Goal: Transaction & Acquisition: Purchase product/service

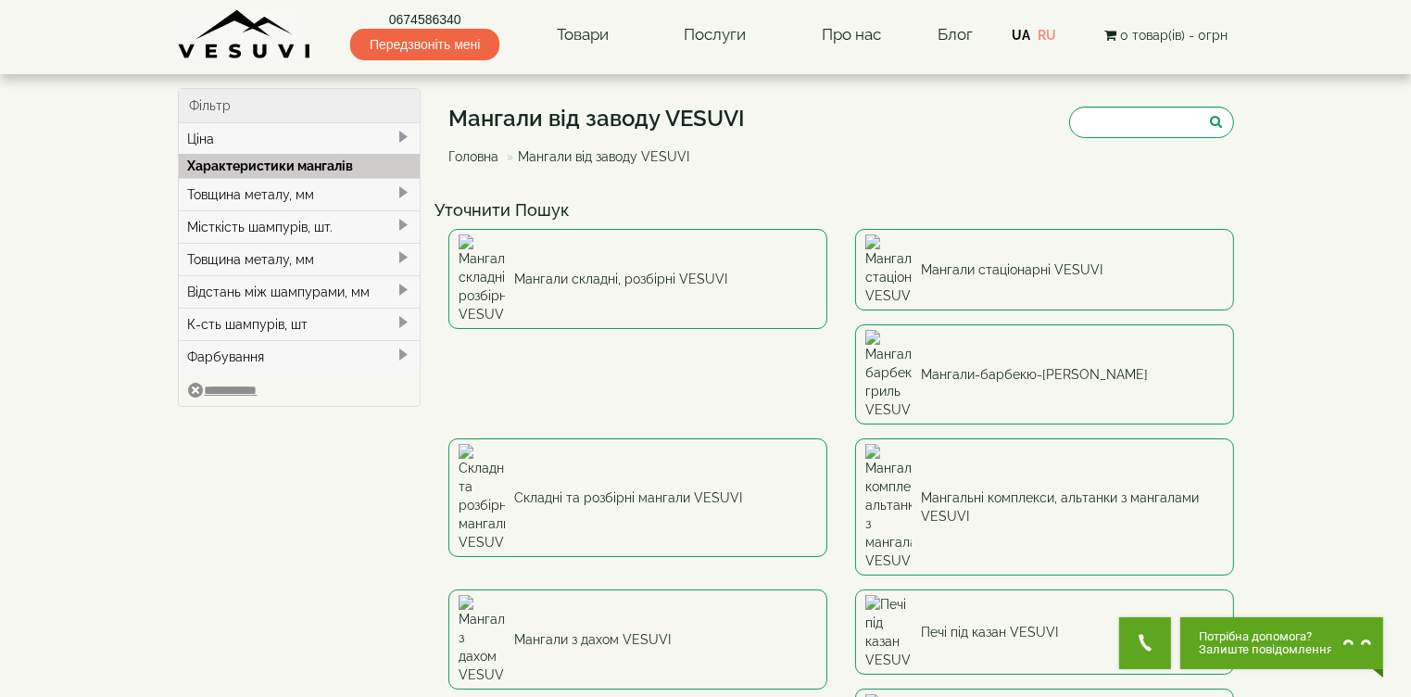
scroll to position [93, 0]
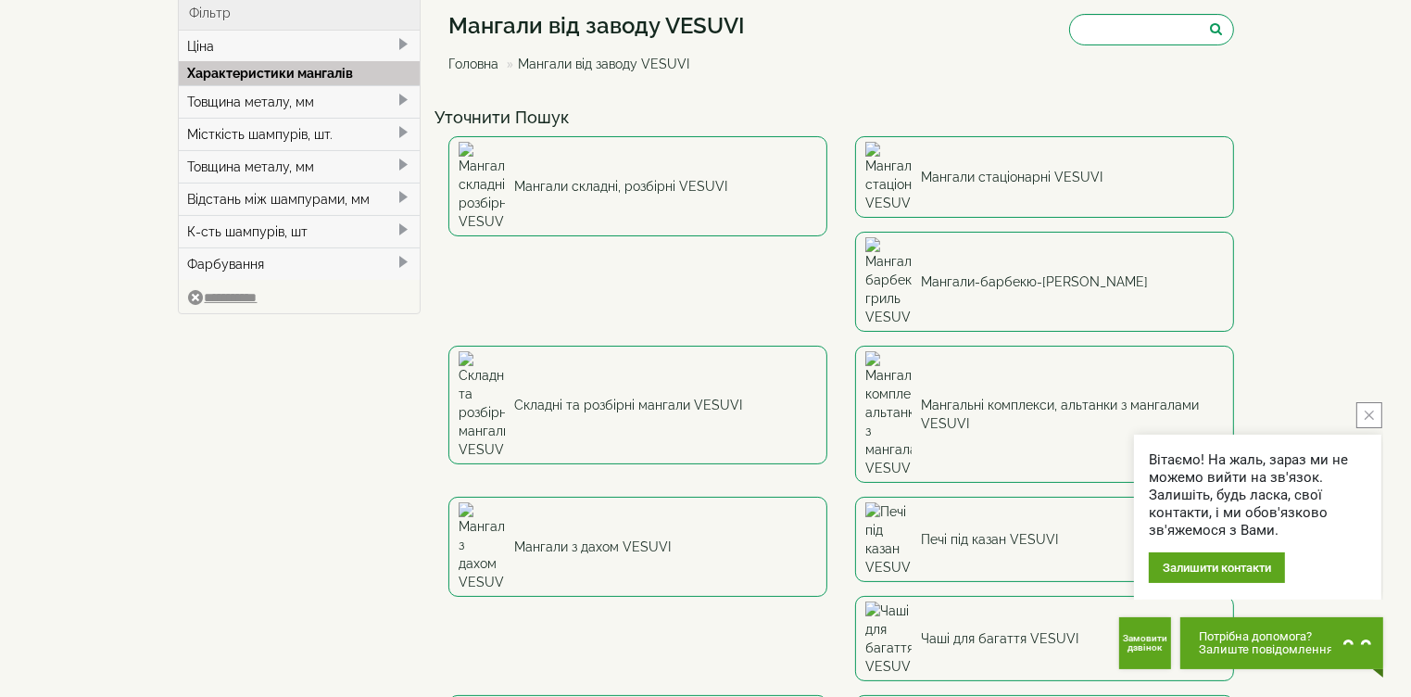
click at [1362, 408] on button "close button" at bounding box center [1369, 415] width 26 height 26
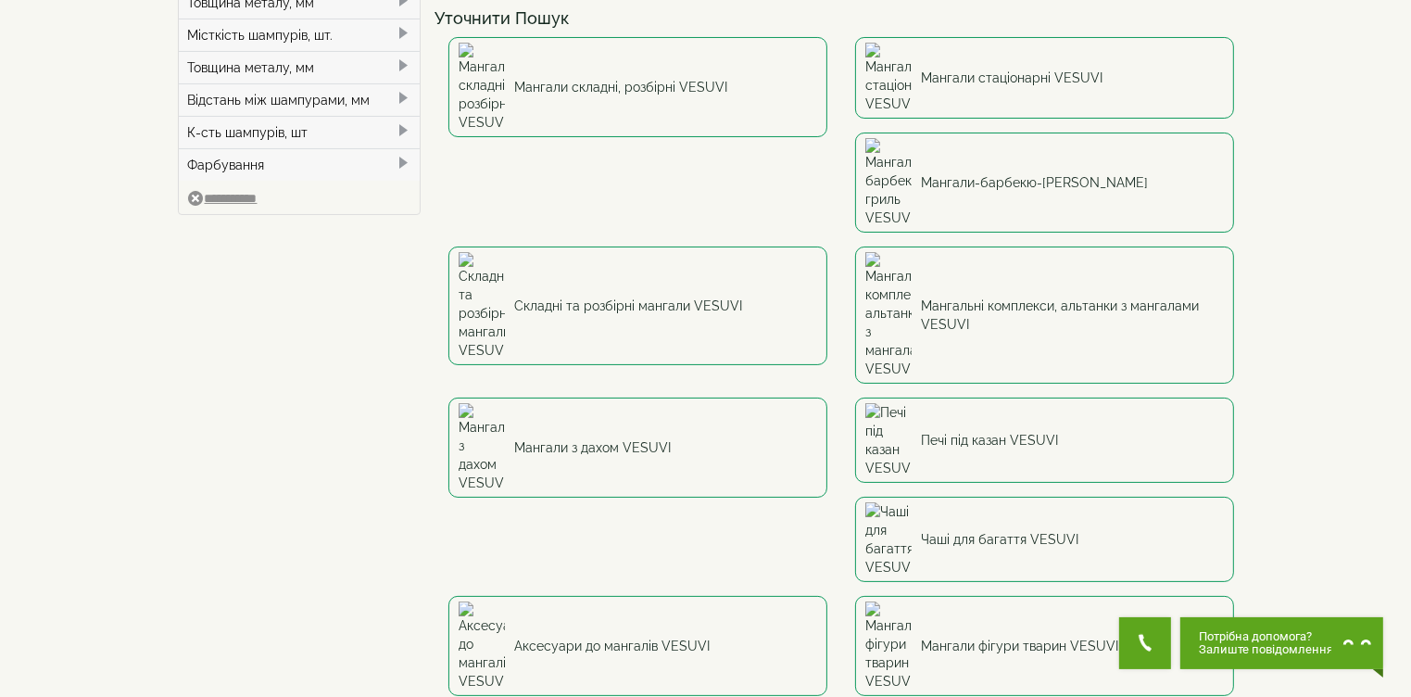
scroll to position [0, 0]
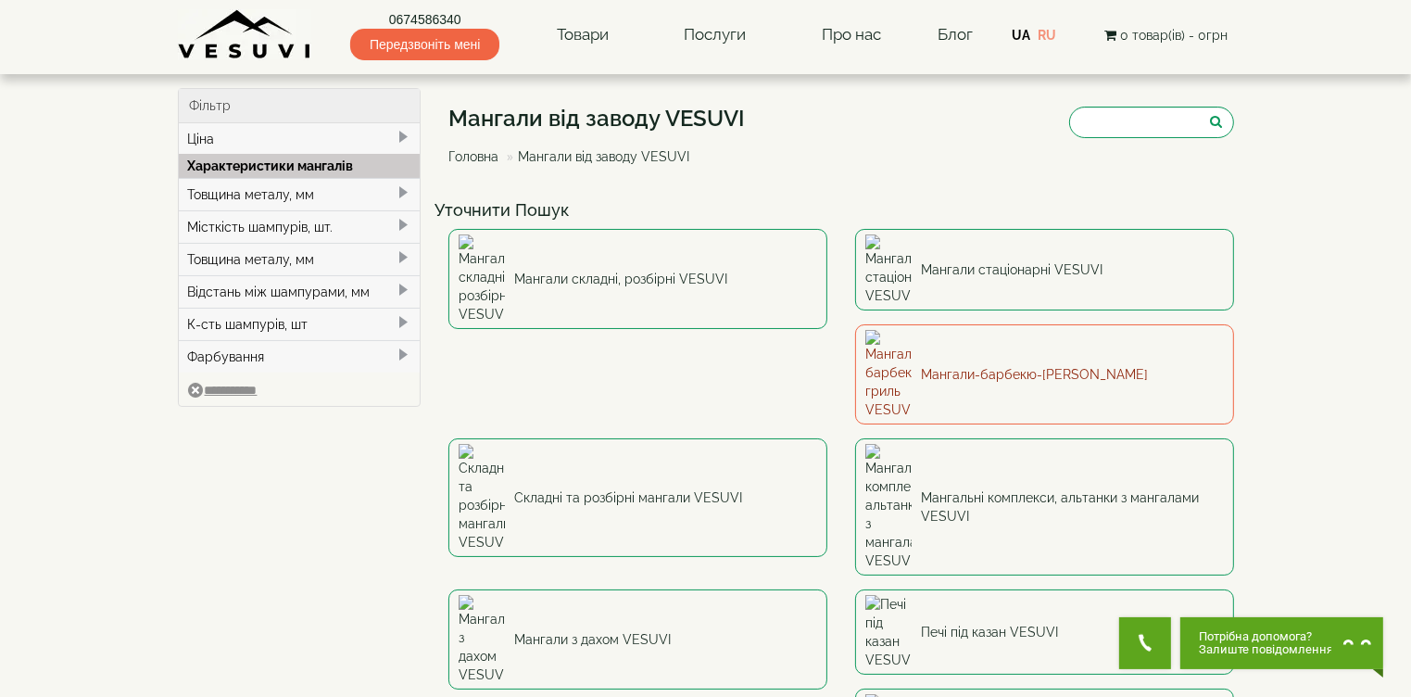
click at [855, 332] on link "Мангали-барбекю-[PERSON_NAME]" at bounding box center [1044, 374] width 379 height 100
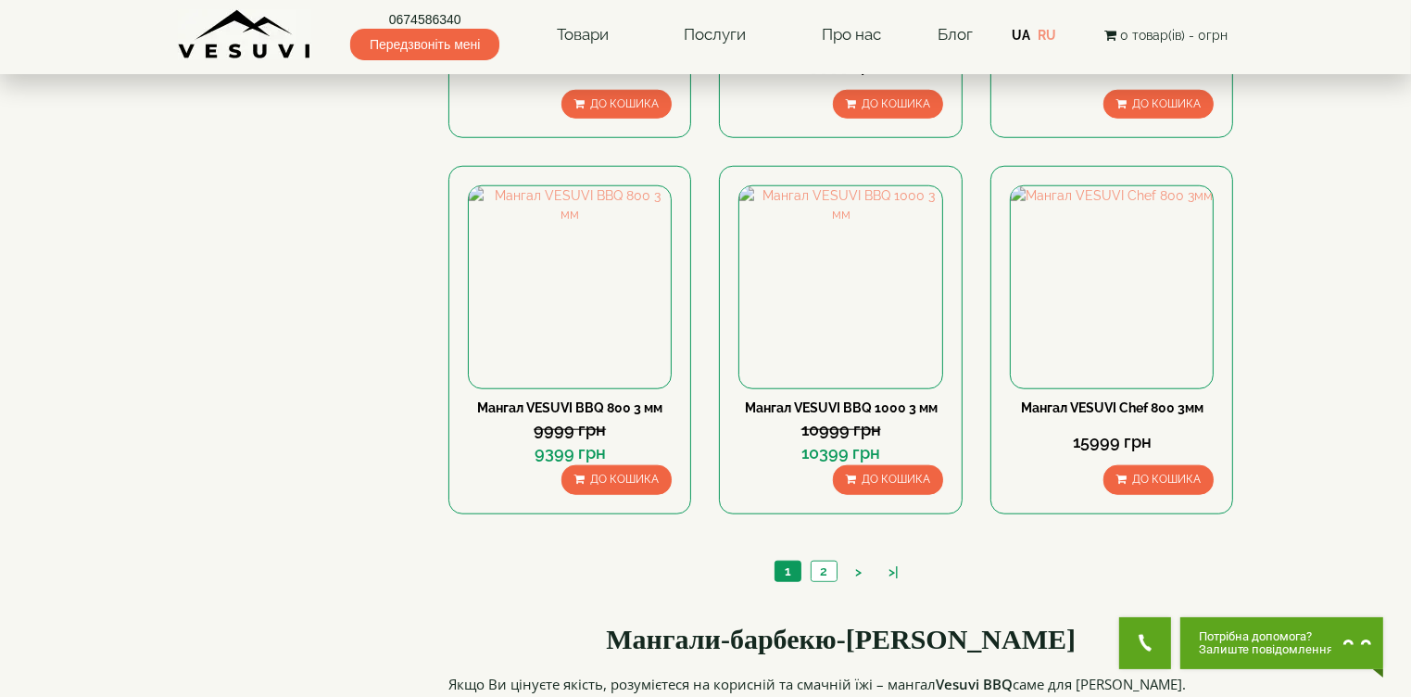
scroll to position [1760, 0]
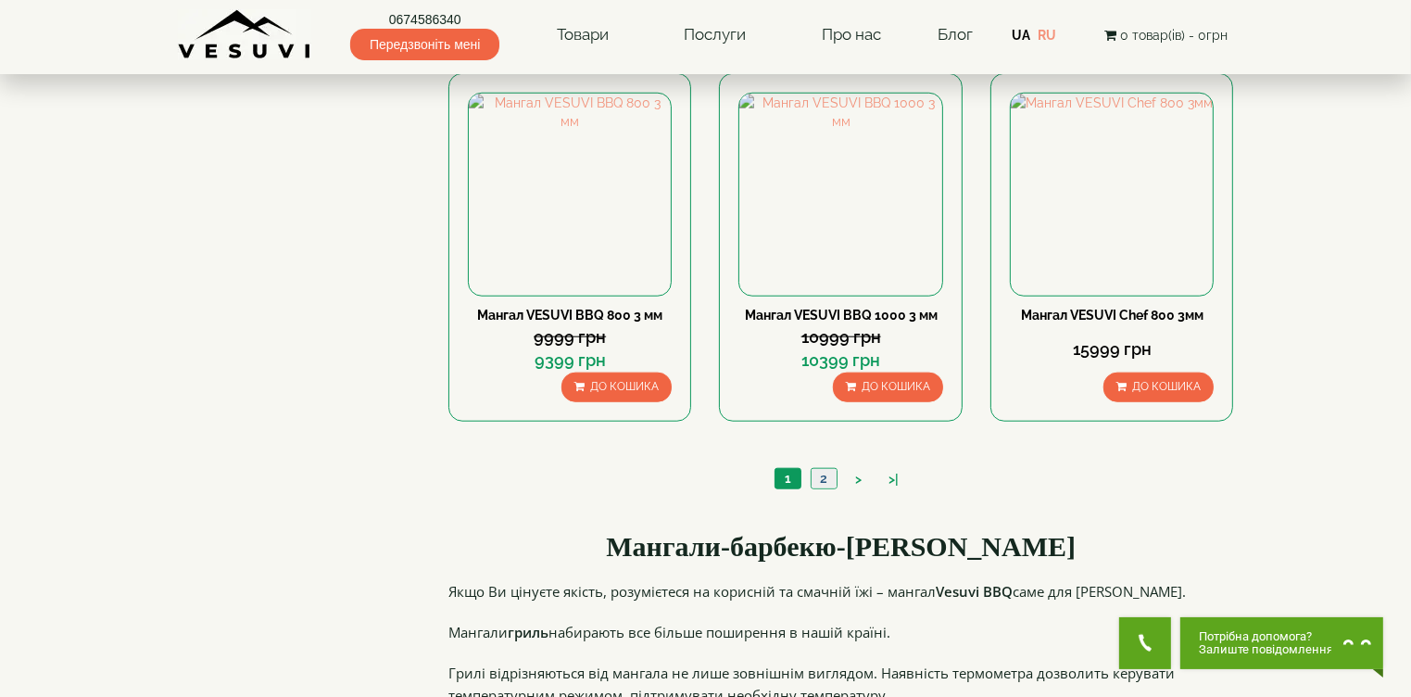
click at [818, 476] on link "2" at bounding box center [824, 478] width 26 height 19
